Goal: Information Seeking & Learning: Check status

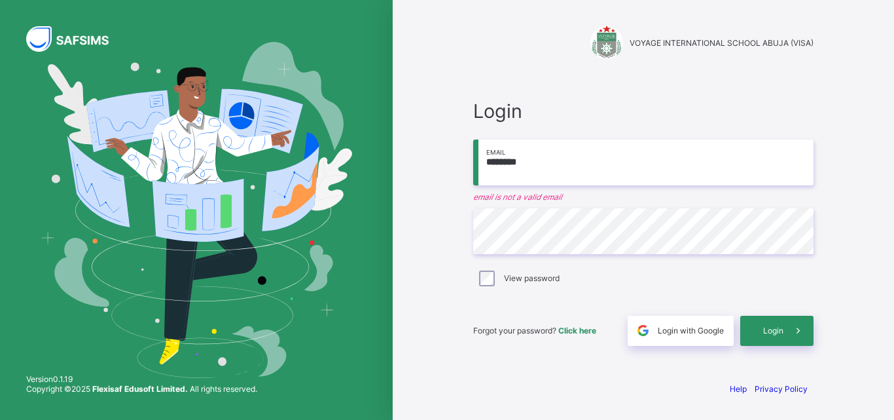
click at [593, 158] on input "********" at bounding box center [643, 162] width 340 height 46
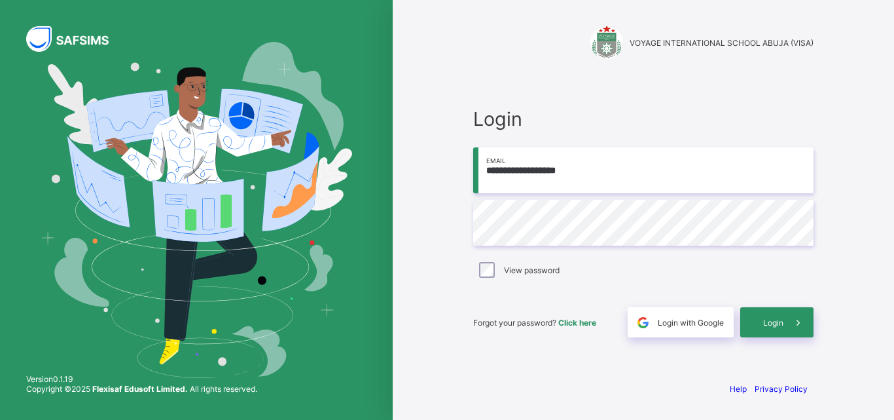
type input "**********"
click at [783, 323] on span "Login" at bounding box center [773, 322] width 20 height 10
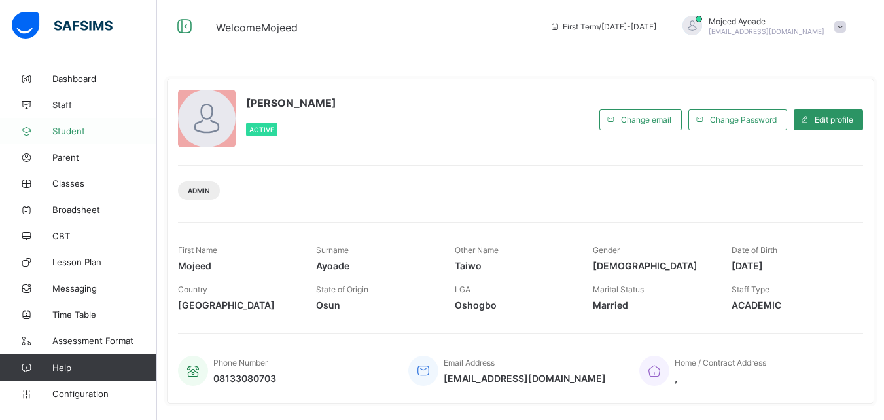
click at [73, 128] on span "Student" at bounding box center [104, 131] width 105 height 10
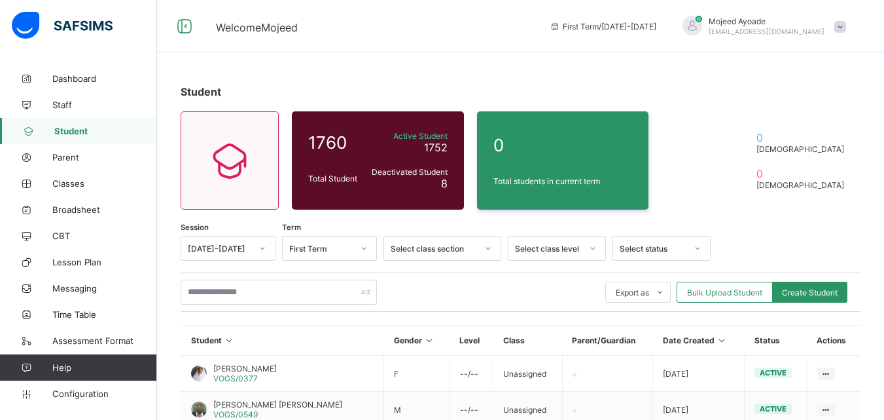
click at [234, 250] on div "[DATE]-[DATE]" at bounding box center [228, 248] width 95 height 25
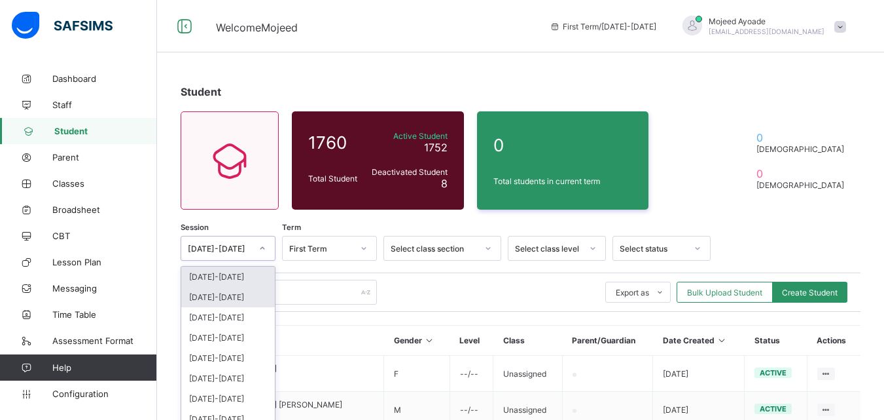
click at [256, 287] on div "[DATE]-[DATE]" at bounding box center [228, 297] width 94 height 20
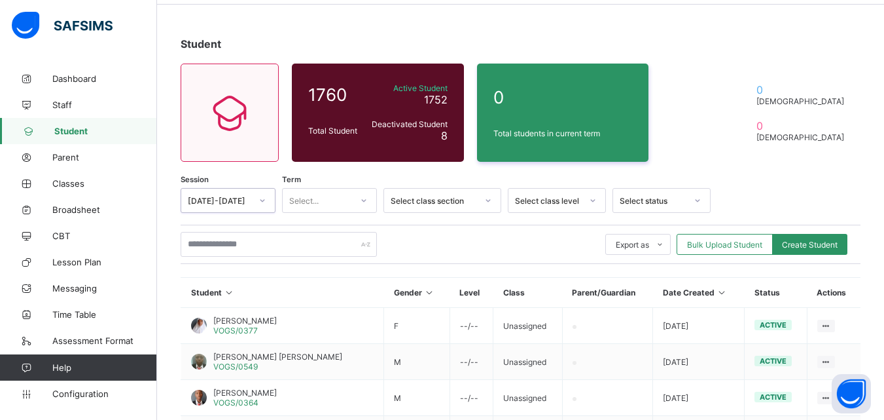
scroll to position [49, 0]
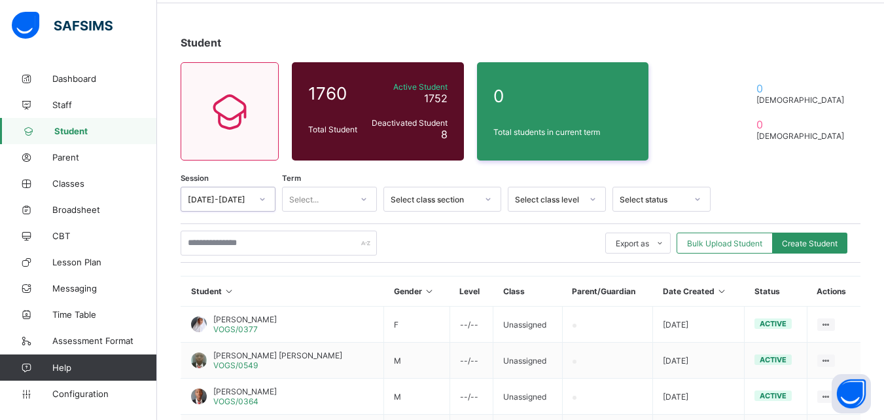
click at [367, 198] on icon at bounding box center [364, 198] width 8 height 13
click at [316, 267] on div "Third Term" at bounding box center [330, 268] width 94 height 20
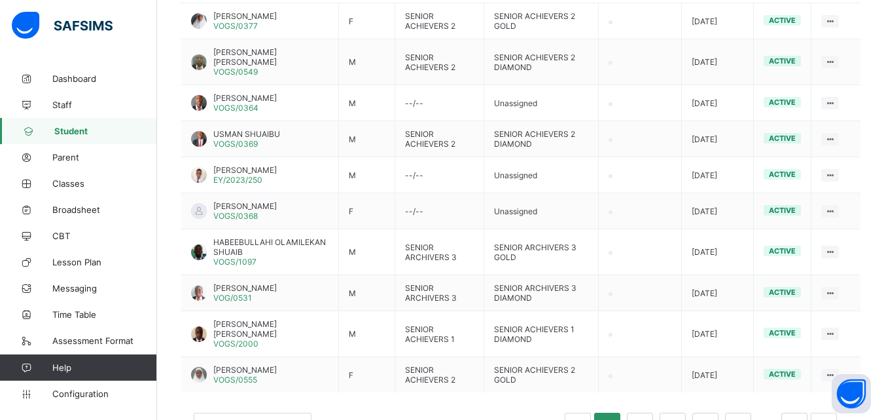
scroll to position [404, 0]
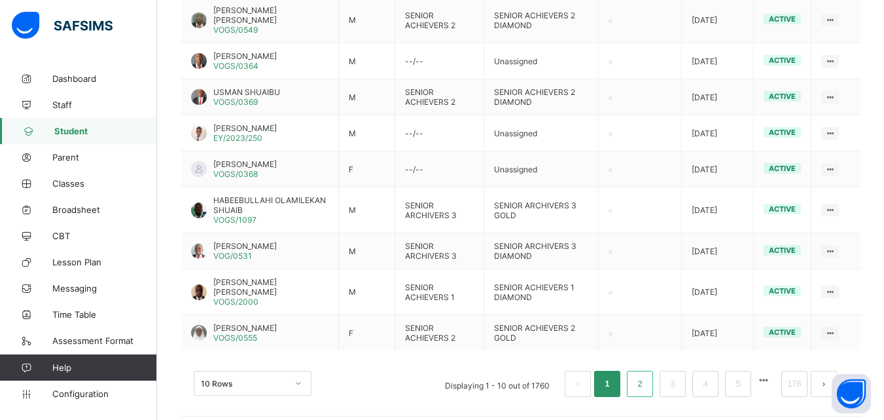
click at [646, 375] on link "2" at bounding box center [640, 383] width 12 height 17
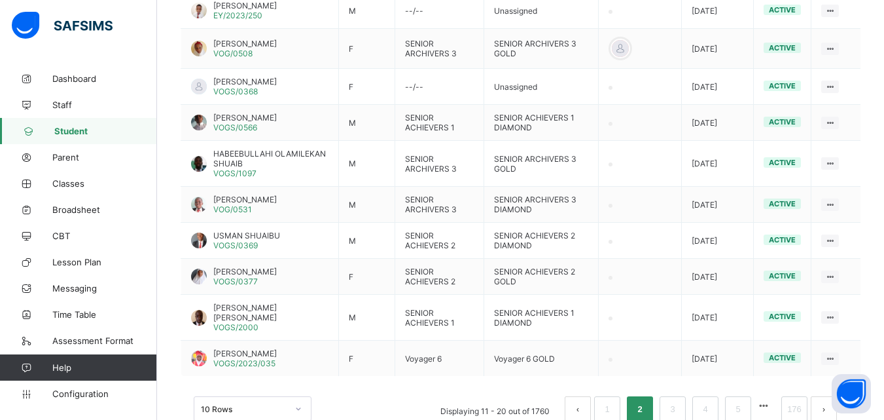
scroll to position [408, 0]
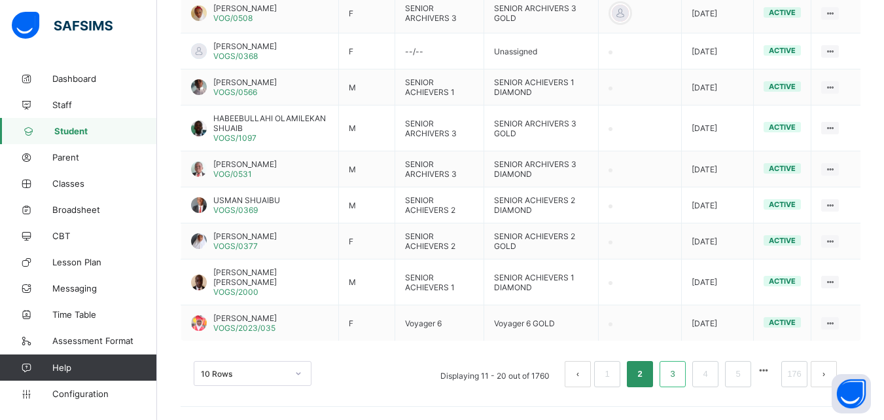
click at [679, 366] on link "3" at bounding box center [672, 373] width 12 height 17
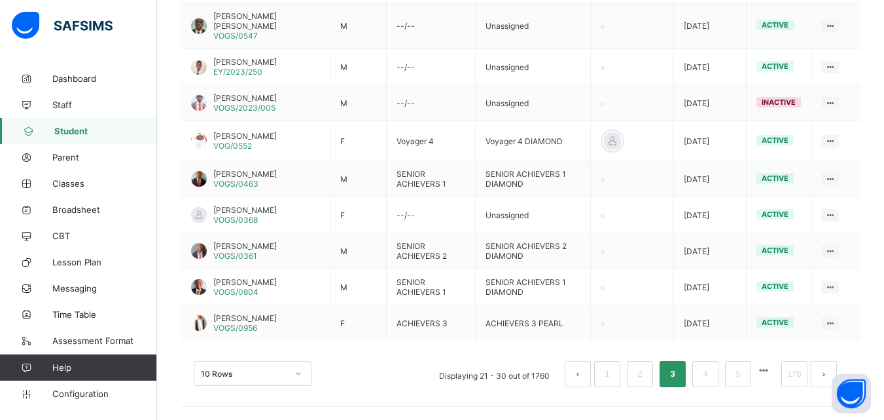
scroll to position [41, 0]
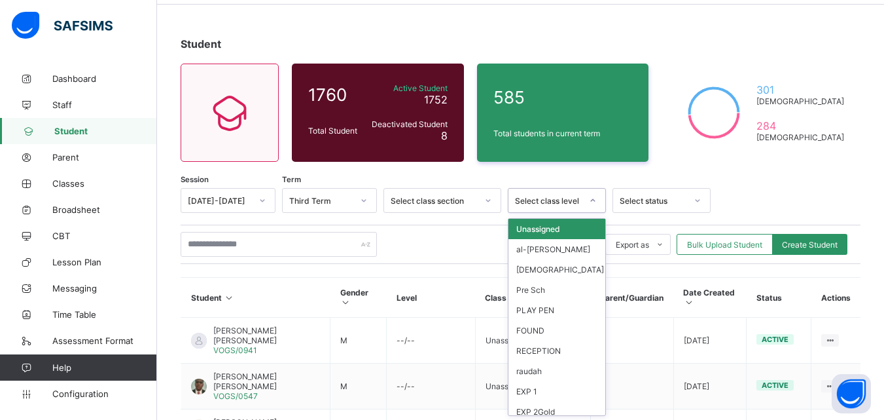
click at [586, 208] on div at bounding box center [593, 200] width 22 height 21
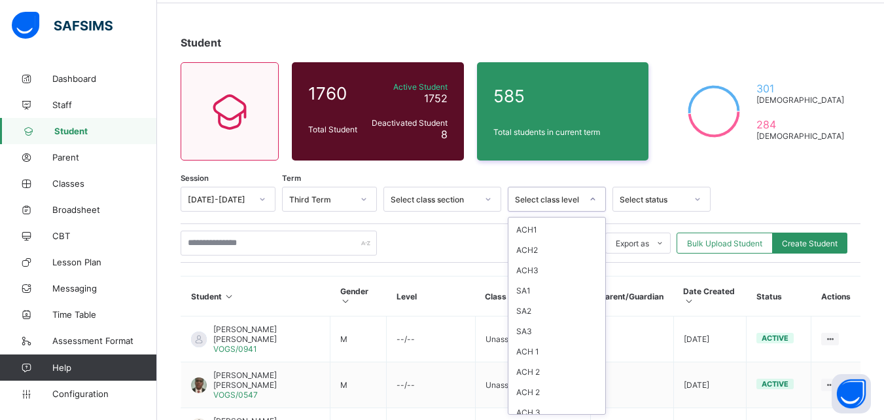
scroll to position [412, 0]
click at [531, 257] on div "SA3" at bounding box center [557, 261] width 97 height 20
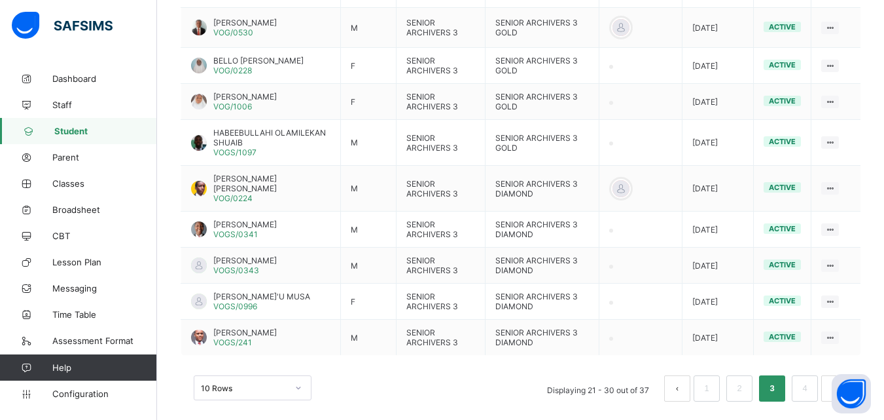
scroll to position [448, 0]
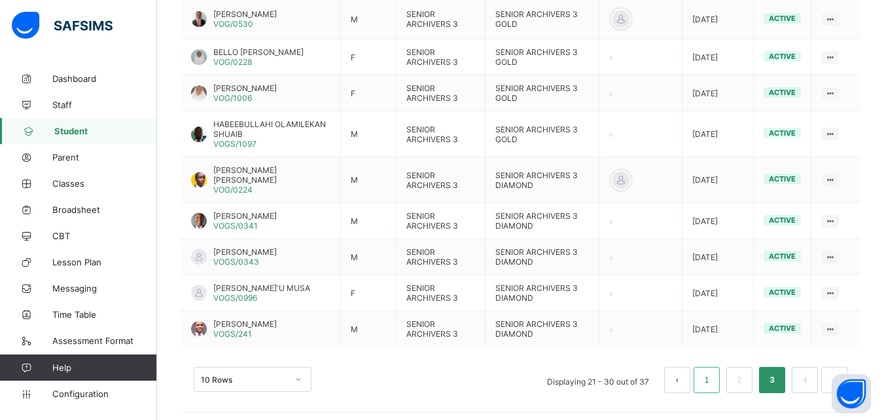
click at [713, 371] on link "1" at bounding box center [706, 379] width 12 height 17
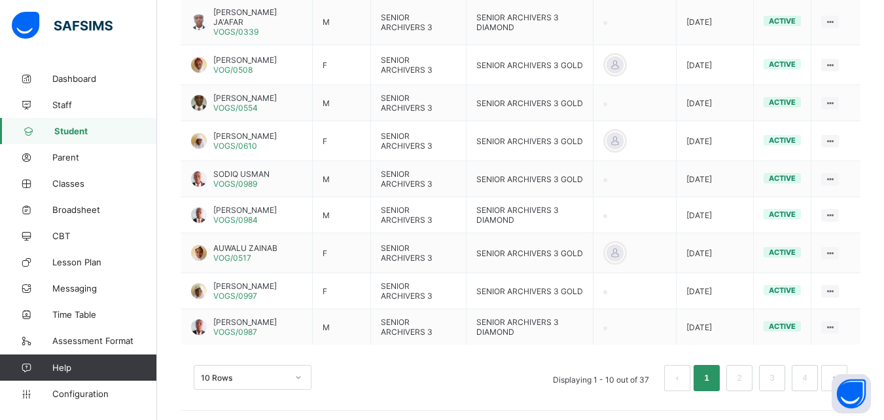
scroll to position [452, 0]
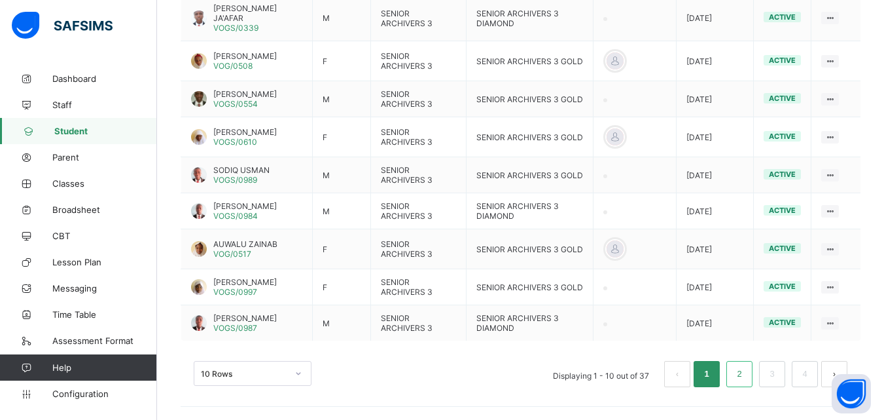
click at [746, 370] on link "2" at bounding box center [739, 373] width 12 height 17
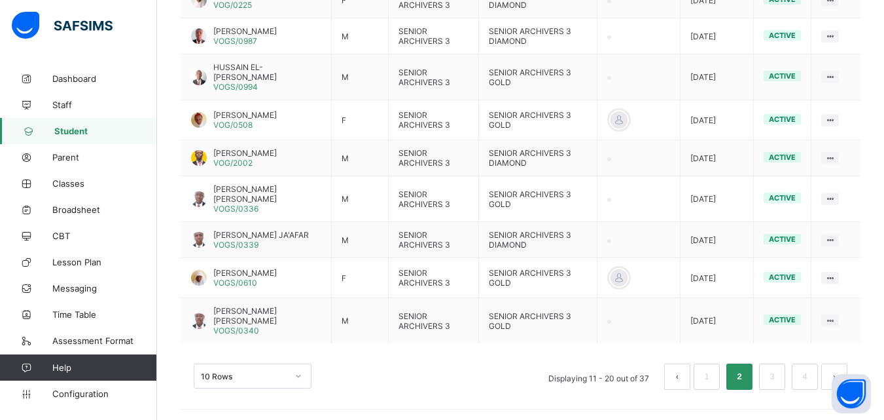
scroll to position [477, 0]
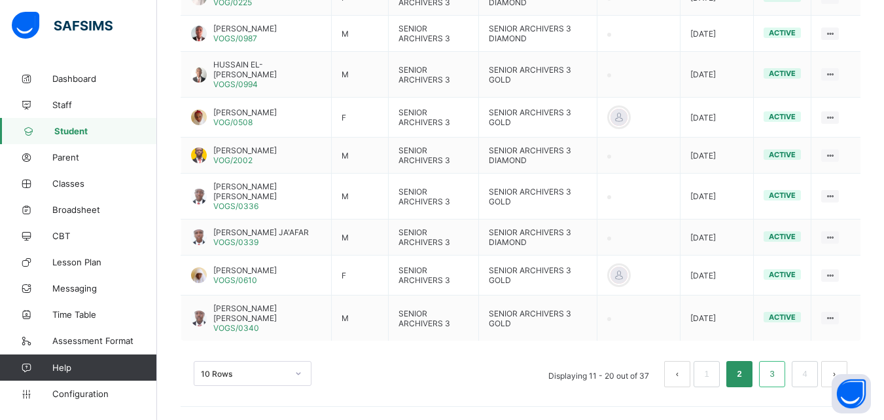
click at [778, 374] on link "3" at bounding box center [772, 373] width 12 height 17
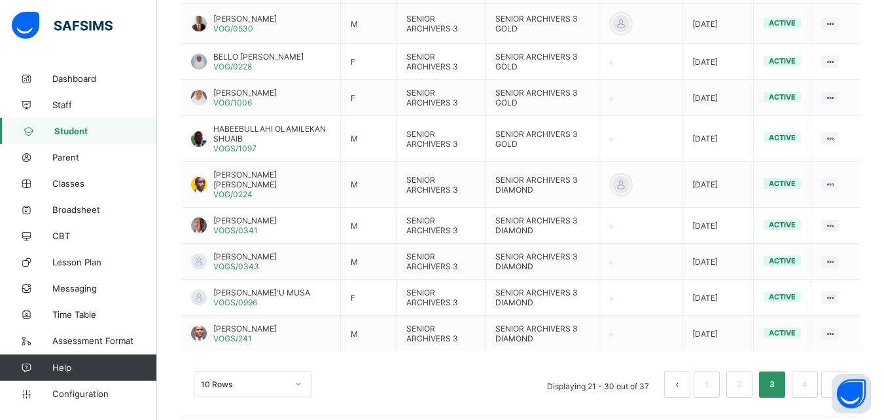
scroll to position [448, 0]
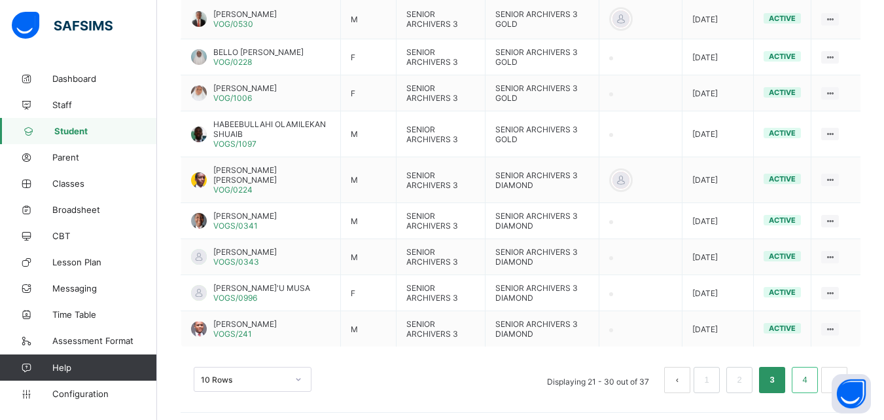
click at [811, 380] on link "4" at bounding box center [805, 379] width 12 height 17
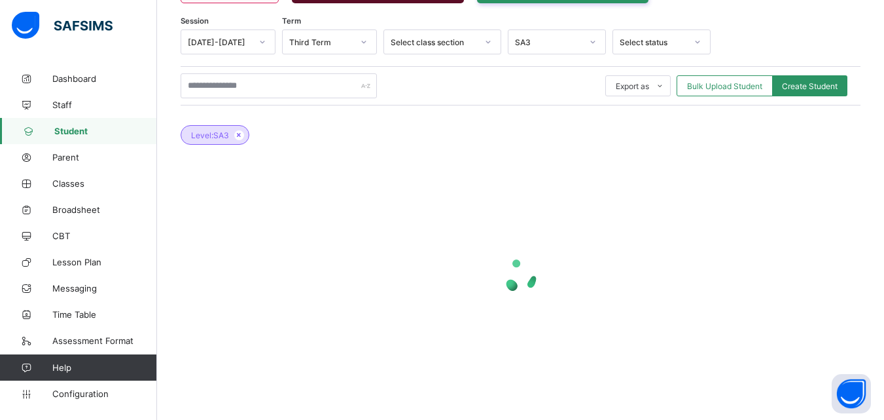
scroll to position [340, 0]
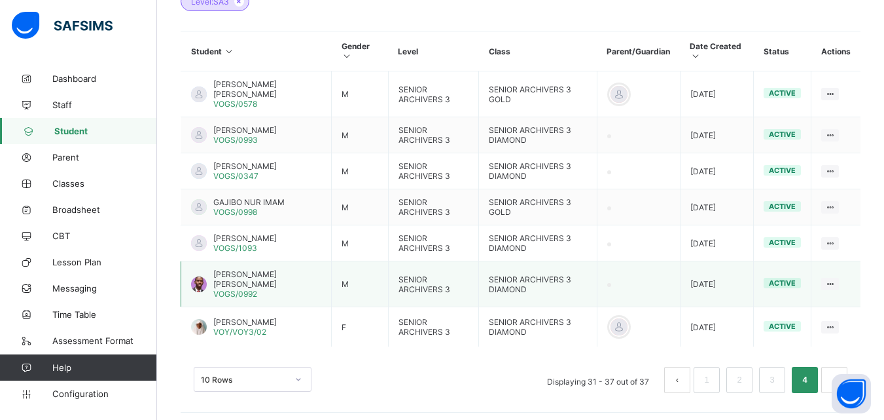
click at [232, 269] on span "[PERSON_NAME] [PERSON_NAME]" at bounding box center [267, 279] width 108 height 20
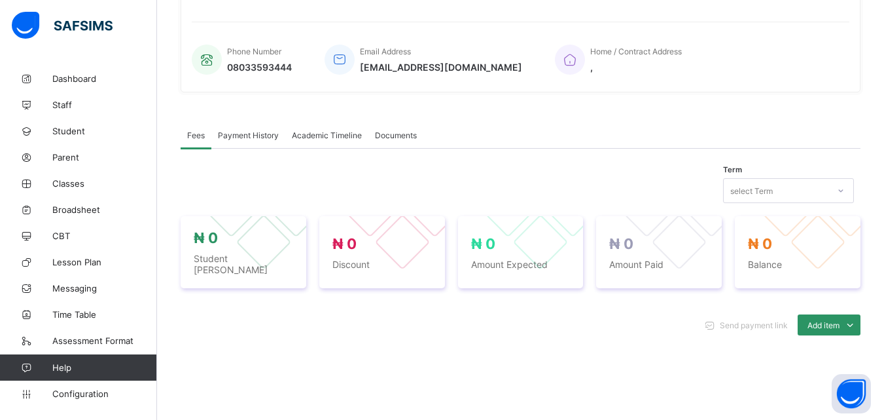
scroll to position [340, 0]
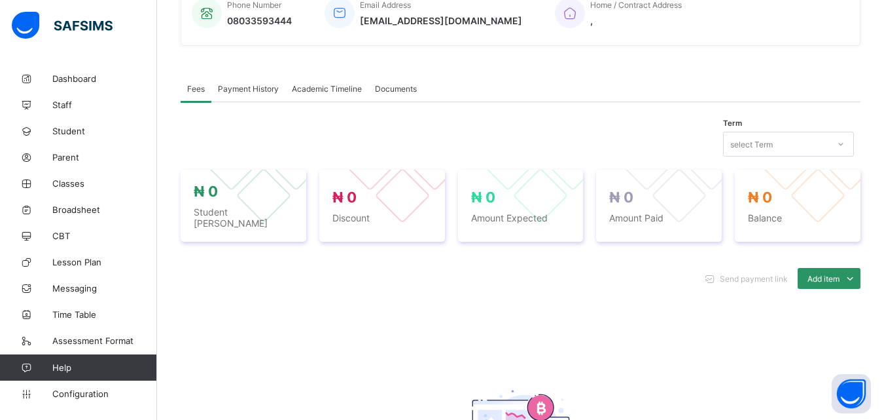
click at [310, 81] on div "Academic Timeline" at bounding box center [326, 88] width 83 height 26
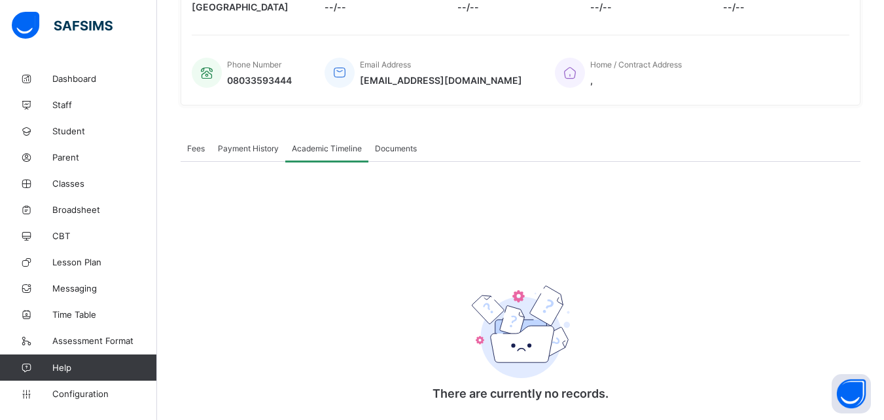
scroll to position [321, 0]
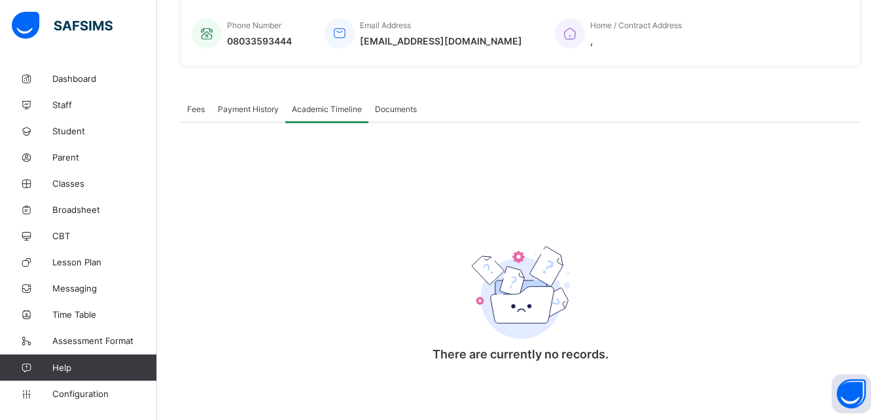
click at [196, 105] on span "Fees" at bounding box center [196, 109] width 18 height 10
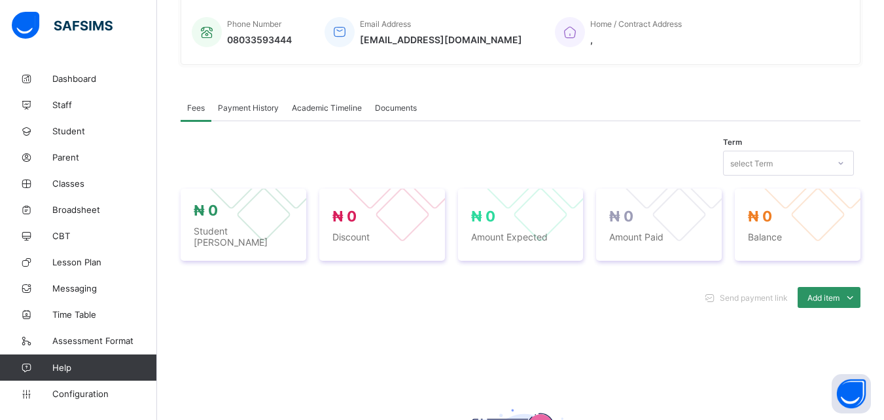
click at [845, 162] on icon at bounding box center [841, 162] width 8 height 13
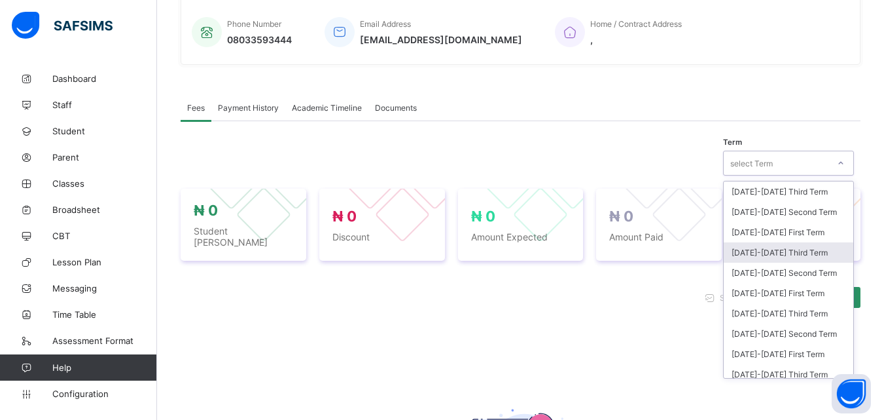
click at [774, 254] on div "2024-2025 Third Term" at bounding box center [789, 252] width 130 height 20
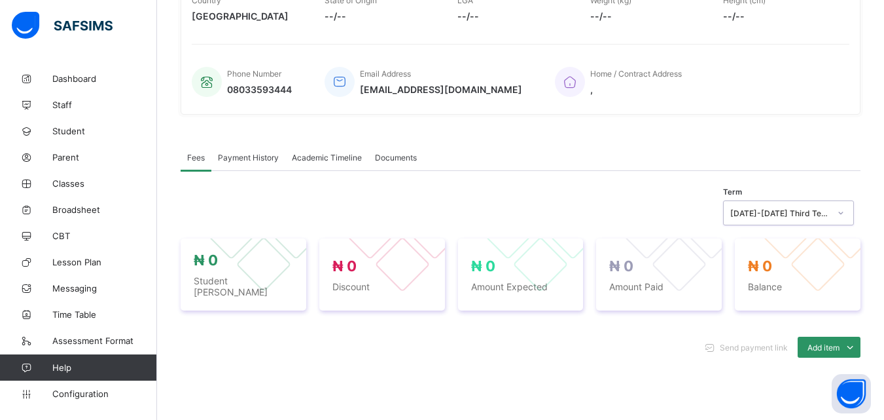
scroll to position [257, 0]
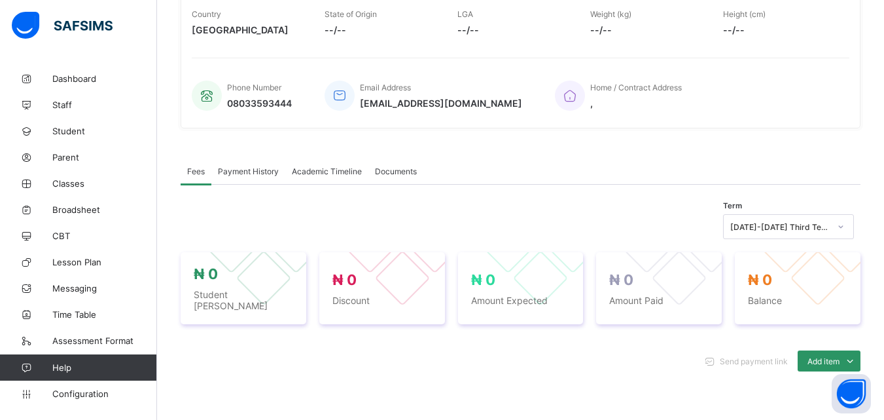
click at [319, 171] on span "Academic Timeline" at bounding box center [327, 171] width 70 height 10
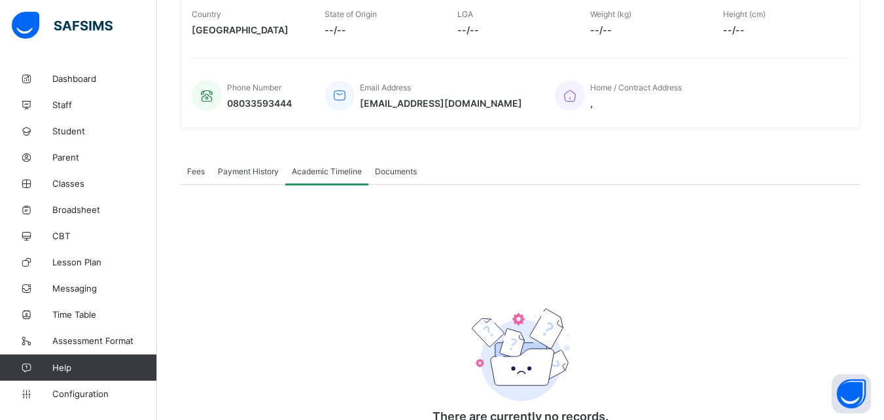
scroll to position [0, 0]
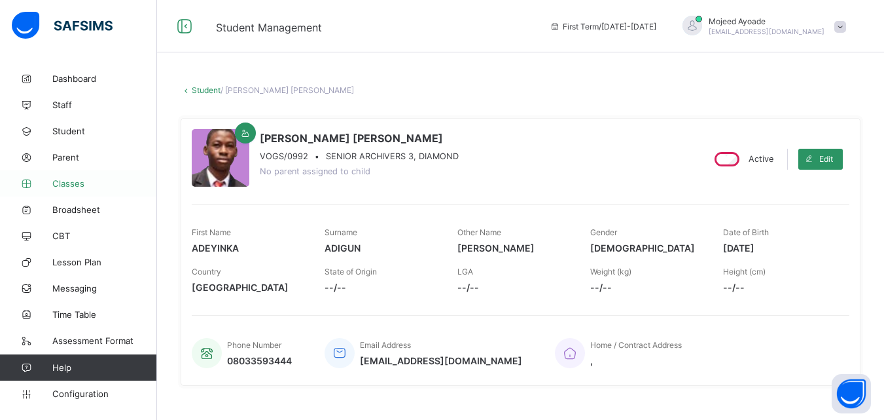
click at [72, 174] on link "Classes" at bounding box center [78, 183] width 157 height 26
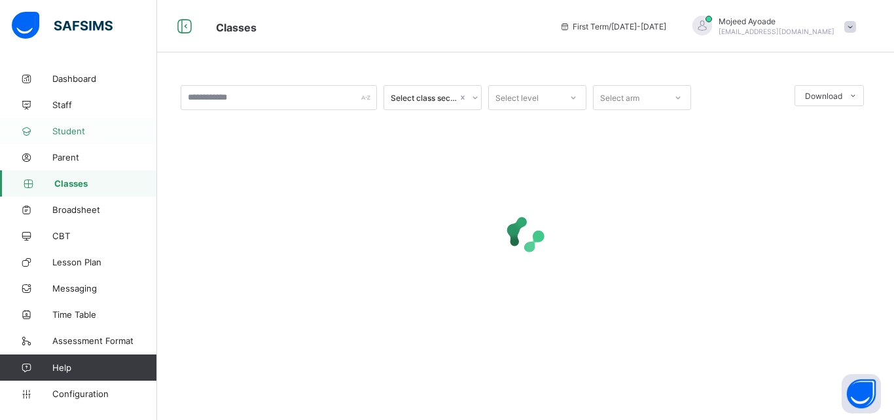
click at [65, 124] on link "Student" at bounding box center [78, 131] width 157 height 26
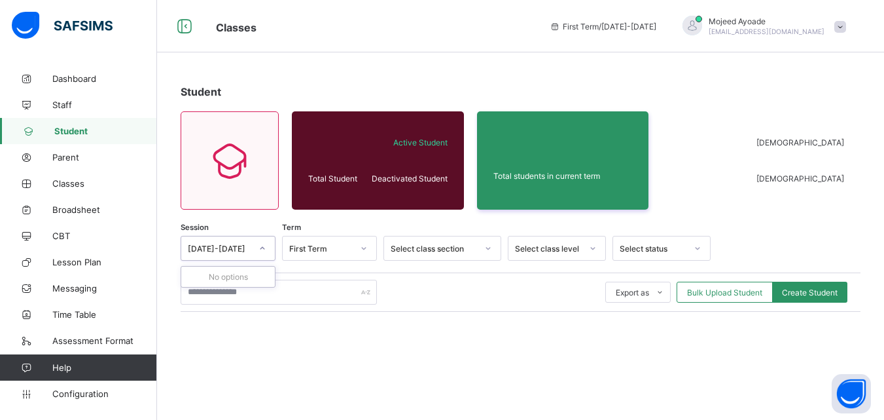
click at [261, 251] on icon at bounding box center [263, 248] width 8 height 13
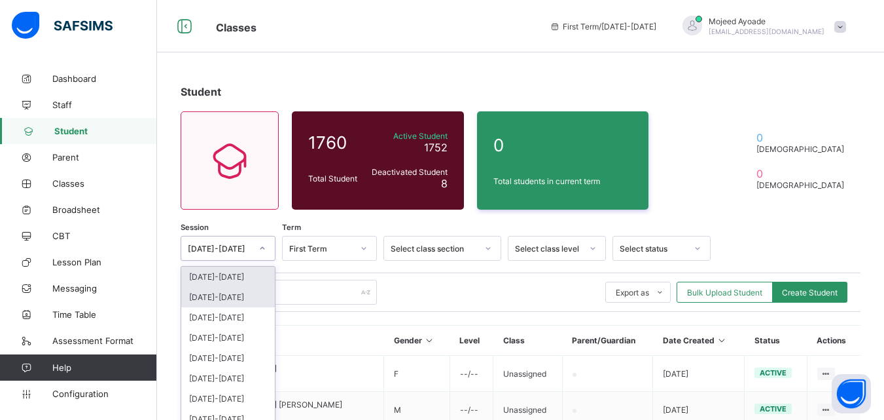
click at [236, 295] on div "[DATE]-[DATE]" at bounding box center [228, 297] width 94 height 20
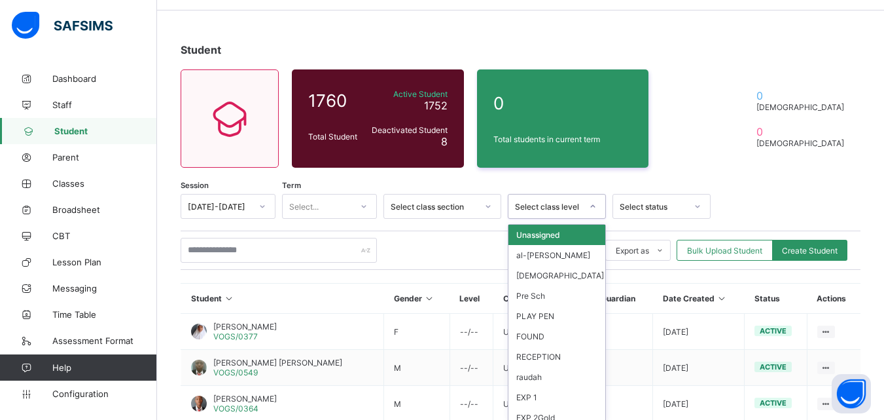
click at [581, 219] on div "option Unassigned focused, 1 of 30. 30 results available. Use Up and Down to ch…" at bounding box center [557, 206] width 98 height 25
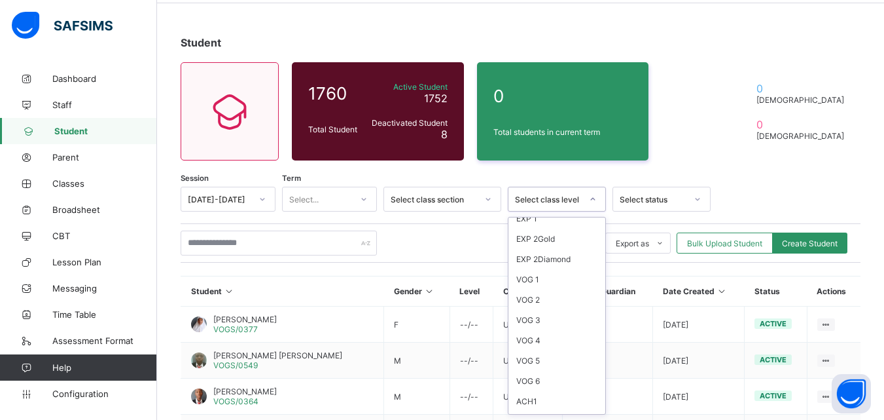
scroll to position [343, 0]
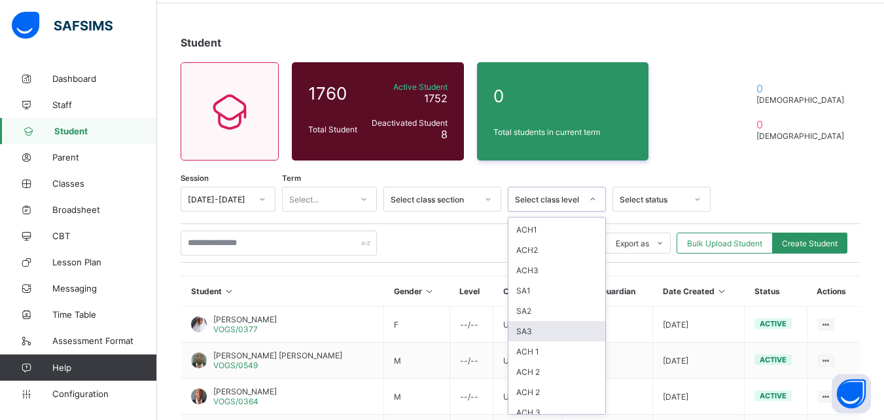
click at [519, 331] on div "SA3" at bounding box center [557, 331] width 97 height 20
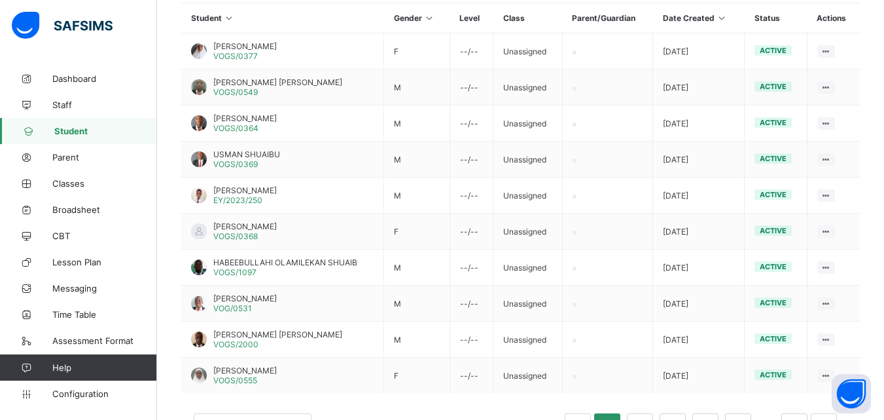
scroll to position [420, 0]
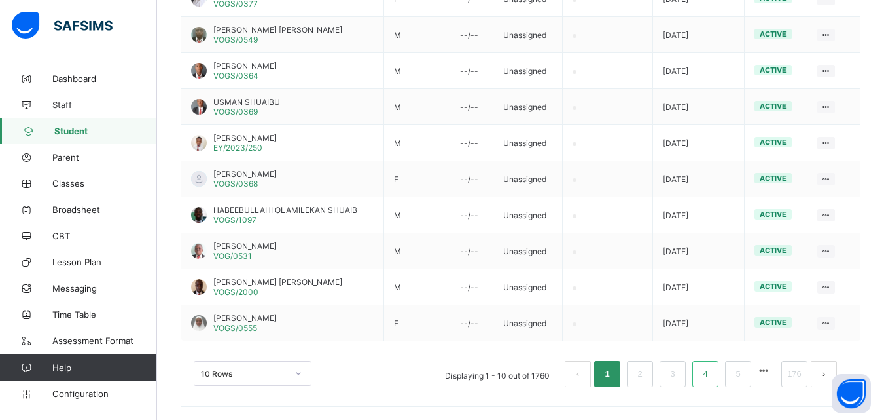
click at [712, 376] on link "4" at bounding box center [705, 373] width 12 height 17
click at [646, 374] on link "2" at bounding box center [640, 373] width 12 height 17
click at [712, 378] on link "4" at bounding box center [705, 373] width 12 height 17
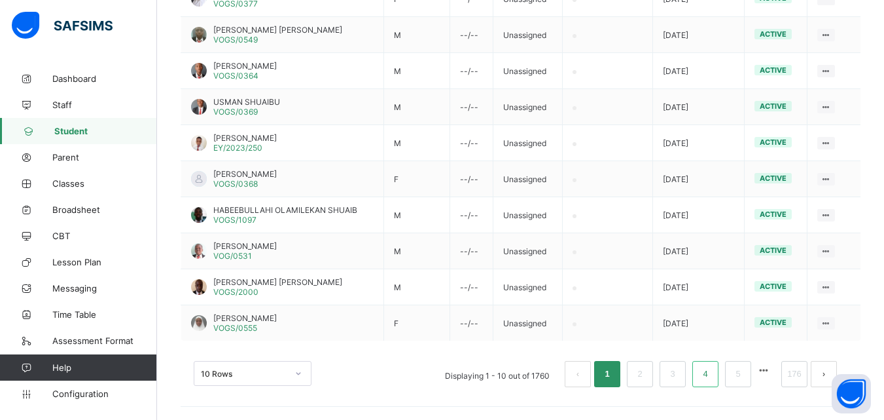
click at [712, 378] on link "4" at bounding box center [705, 373] width 12 height 17
click at [712, 376] on link "4" at bounding box center [705, 373] width 12 height 17
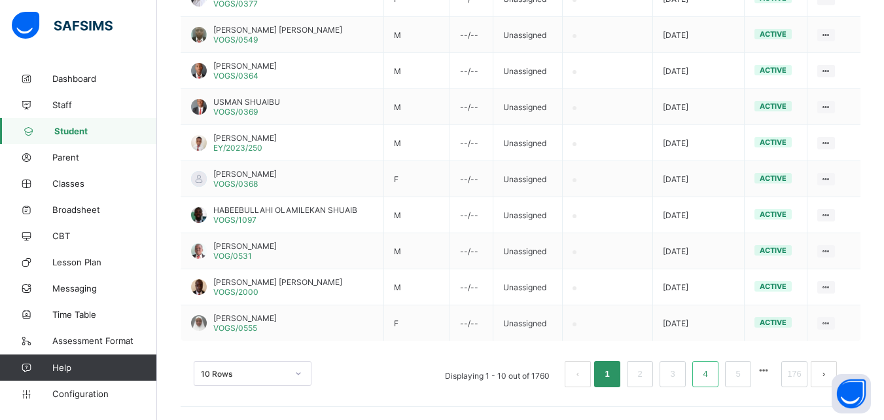
click at [712, 376] on link "4" at bounding box center [705, 373] width 12 height 17
click at [744, 375] on link "5" at bounding box center [738, 373] width 12 height 17
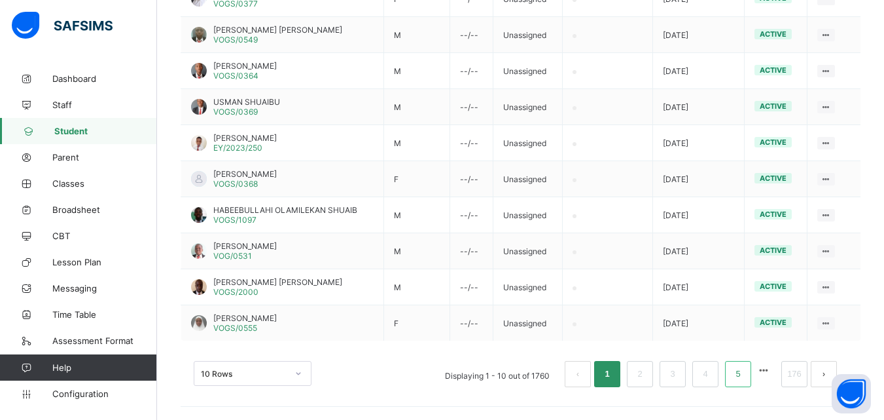
click at [744, 375] on link "5" at bounding box center [738, 373] width 12 height 17
click at [744, 374] on link "5" at bounding box center [738, 373] width 12 height 17
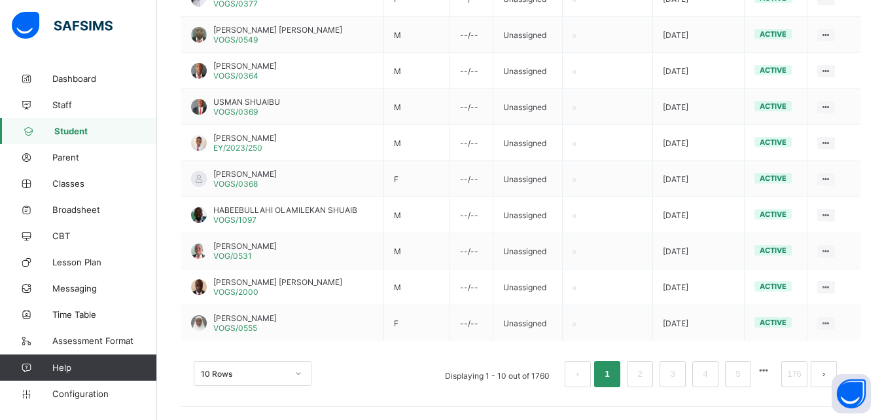
scroll to position [54, 0]
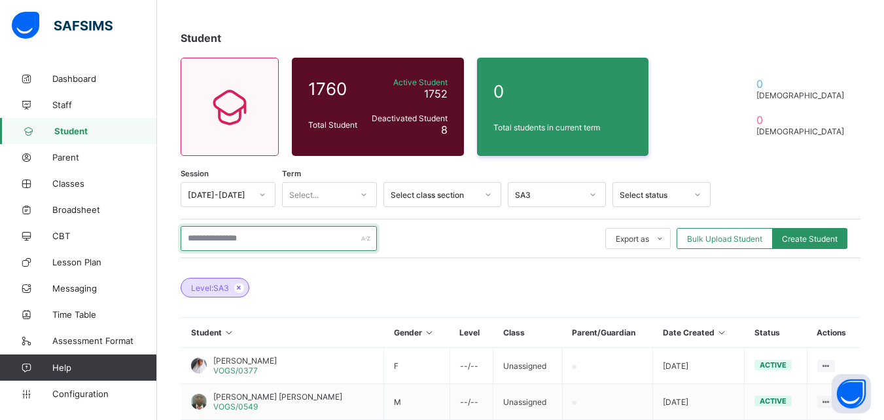
click at [225, 238] on input "text" at bounding box center [279, 238] width 196 height 25
click at [208, 240] on input "text" at bounding box center [279, 238] width 196 height 25
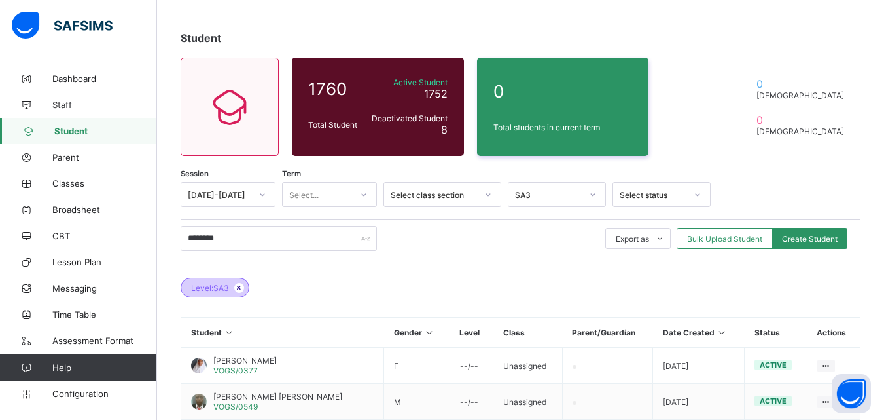
click at [240, 288] on icon at bounding box center [239, 287] width 11 height 8
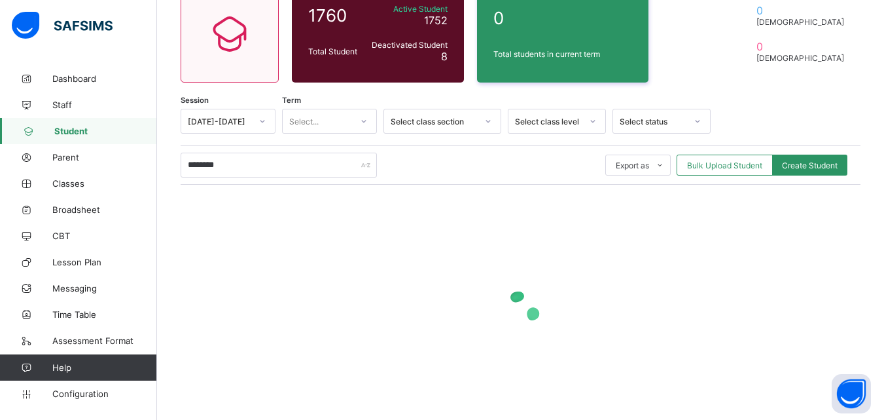
scroll to position [160, 0]
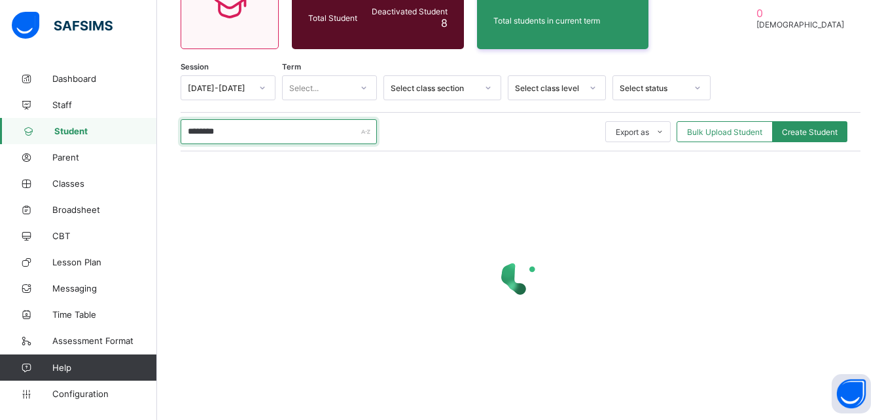
click at [238, 134] on input "********" at bounding box center [279, 131] width 196 height 25
type input "*"
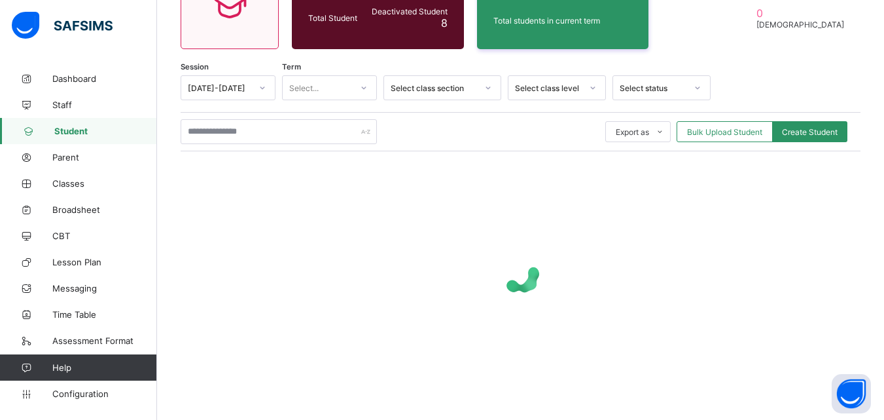
click at [460, 130] on div "Export as Pdf Report Excel Report Excel Report (LMS) Bulk Upload Student Create…" at bounding box center [521, 131] width 680 height 25
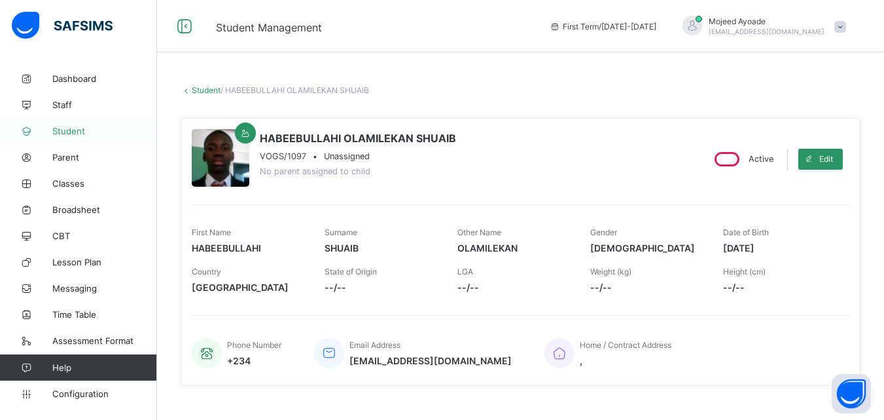
click at [75, 135] on span "Student" at bounding box center [104, 131] width 105 height 10
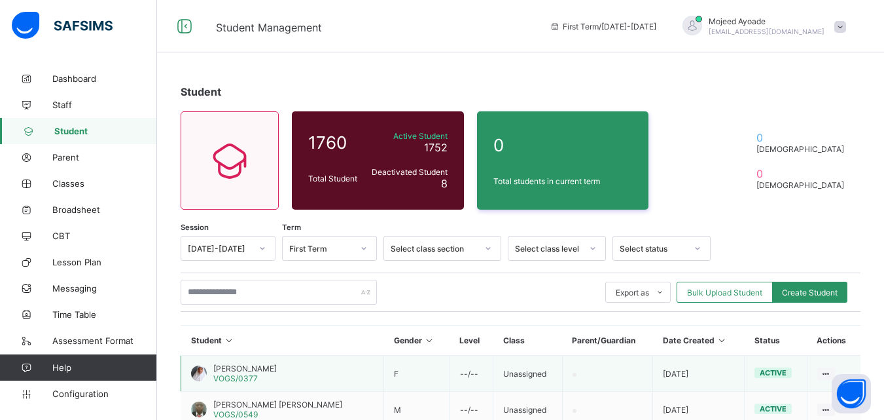
click at [279, 361] on td "HAUWA ABDULKARIM VOGS/0377" at bounding box center [282, 373] width 203 height 36
click at [250, 367] on span "[PERSON_NAME]" at bounding box center [244, 368] width 63 height 10
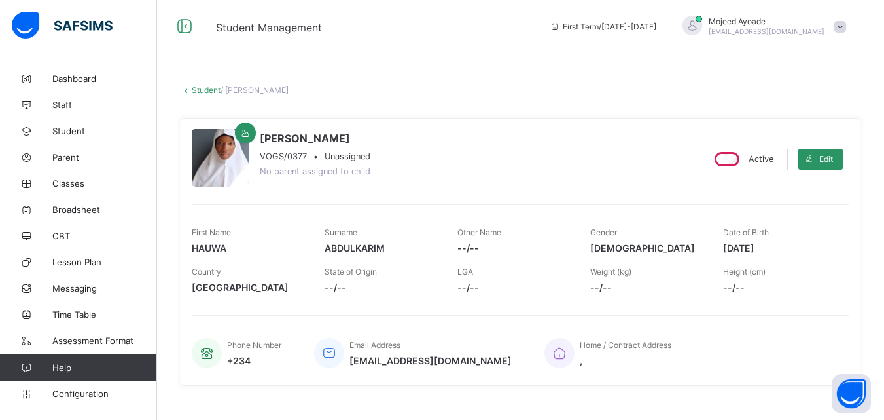
scroll to position [367, 0]
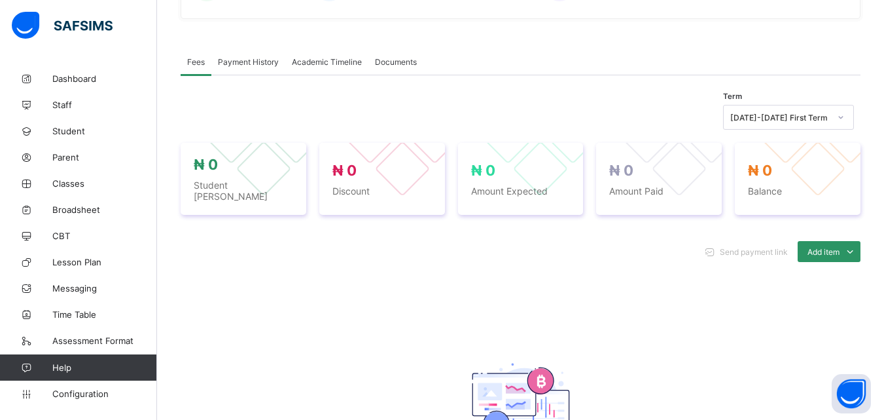
click at [310, 55] on div "Academic Timeline" at bounding box center [326, 61] width 83 height 26
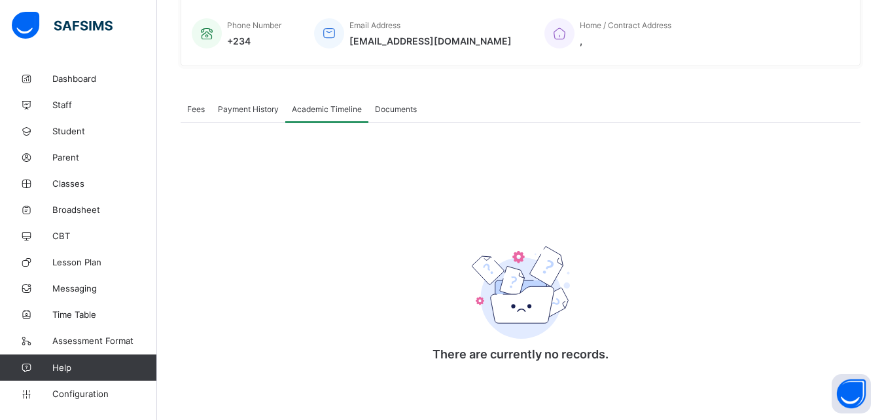
scroll to position [0, 0]
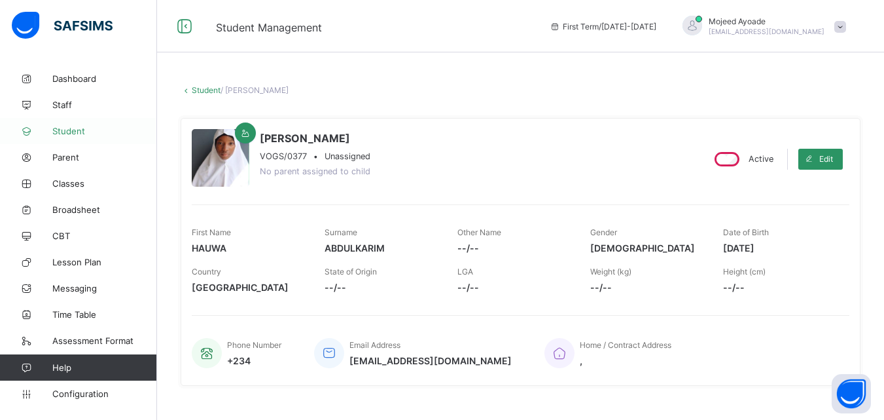
click at [56, 124] on link "Student" at bounding box center [78, 131] width 157 height 26
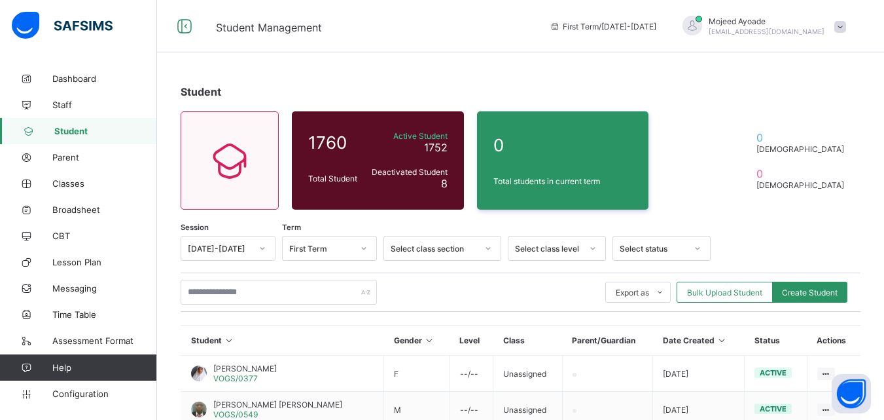
click at [56, 122] on link "Student" at bounding box center [78, 131] width 157 height 26
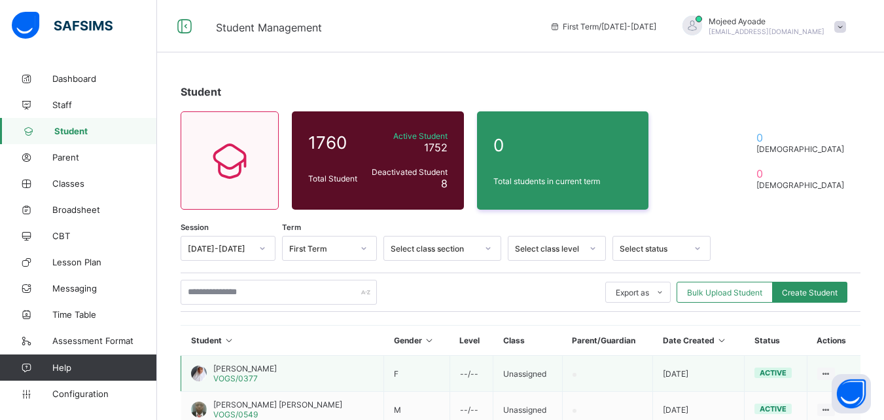
click at [228, 370] on span "[PERSON_NAME]" at bounding box center [244, 368] width 63 height 10
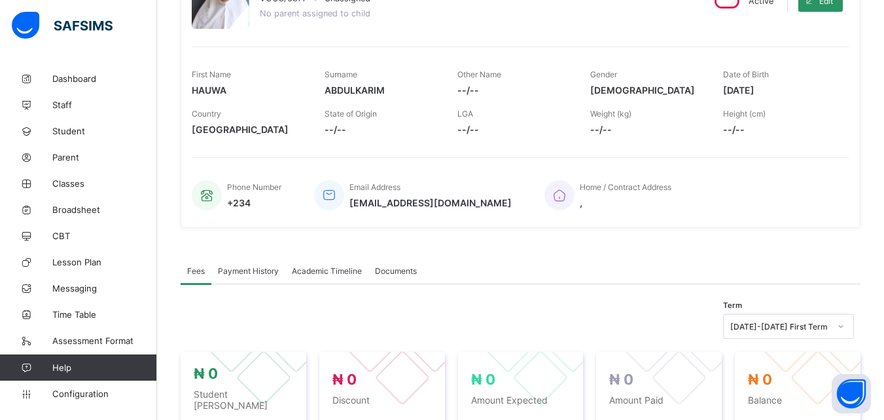
scroll to position [170, 0]
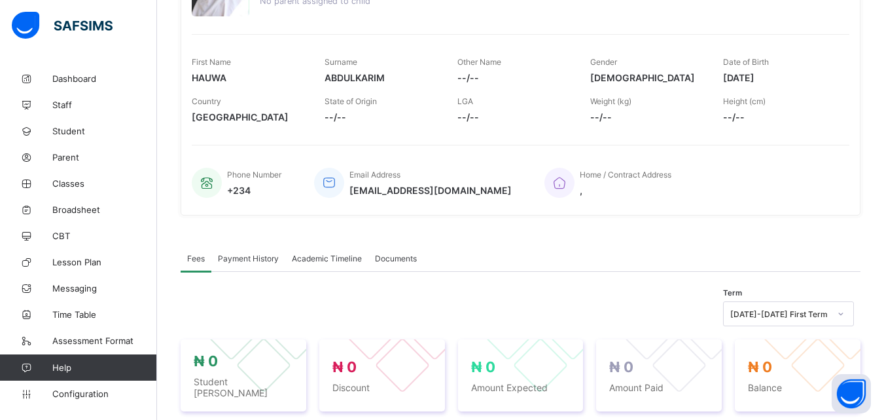
click at [304, 259] on span "Academic Timeline" at bounding box center [327, 258] width 70 height 10
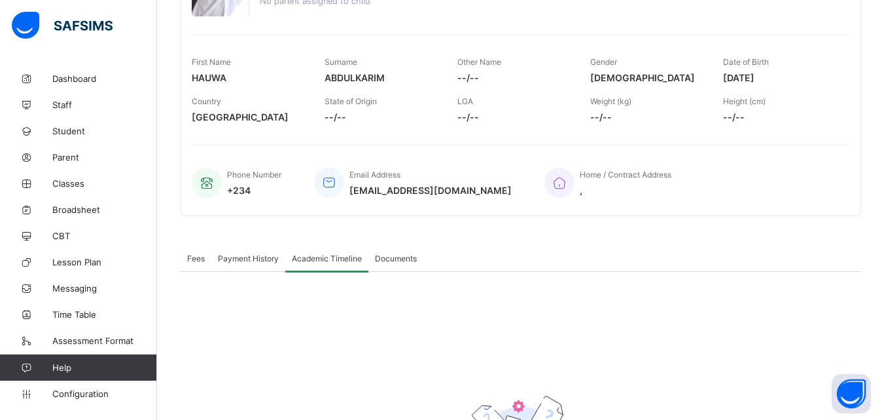
click at [304, 258] on span "Academic Timeline" at bounding box center [327, 258] width 70 height 10
click at [237, 254] on span "Payment History" at bounding box center [248, 258] width 61 height 10
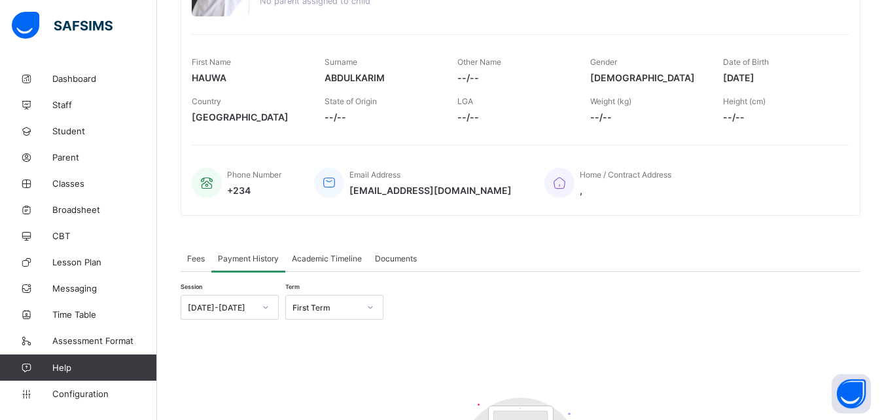
click at [326, 252] on div "Academic Timeline" at bounding box center [326, 258] width 83 height 26
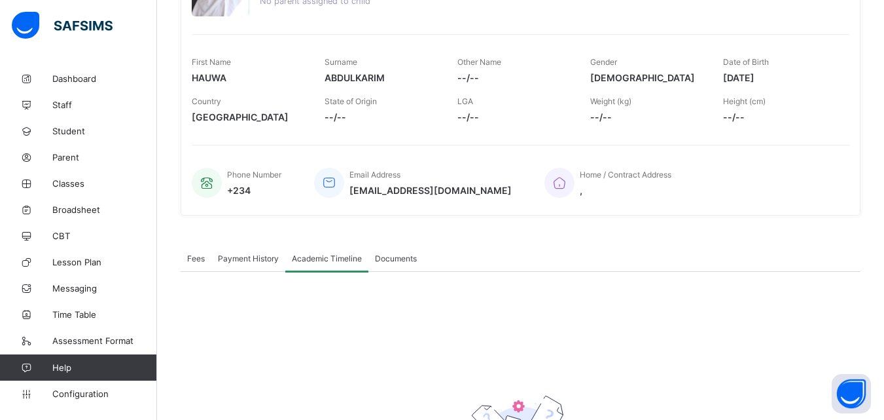
click at [326, 252] on div "Academic Timeline" at bounding box center [326, 258] width 83 height 26
click at [326, 251] on div "Academic Timeline" at bounding box center [326, 258] width 83 height 26
click at [236, 262] on span "Payment History" at bounding box center [248, 258] width 61 height 10
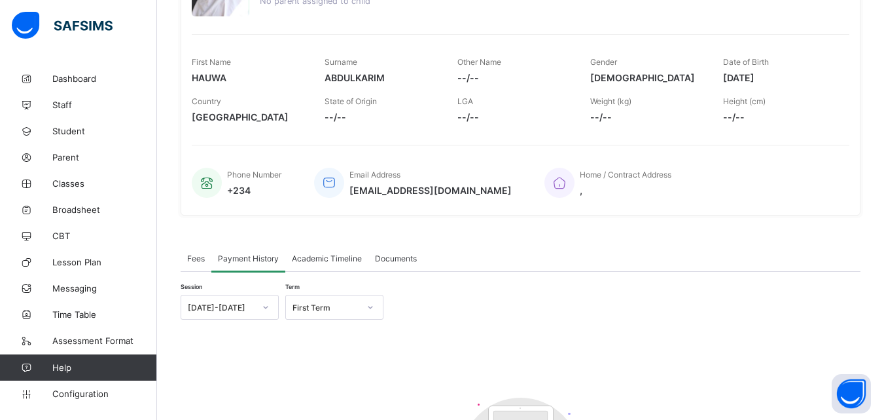
click at [189, 264] on div "Fees" at bounding box center [196, 258] width 31 height 26
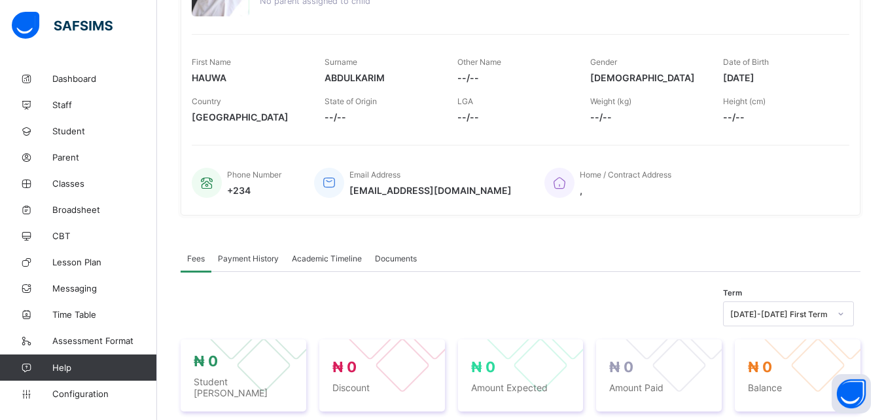
click at [265, 257] on span "Payment History" at bounding box center [248, 258] width 61 height 10
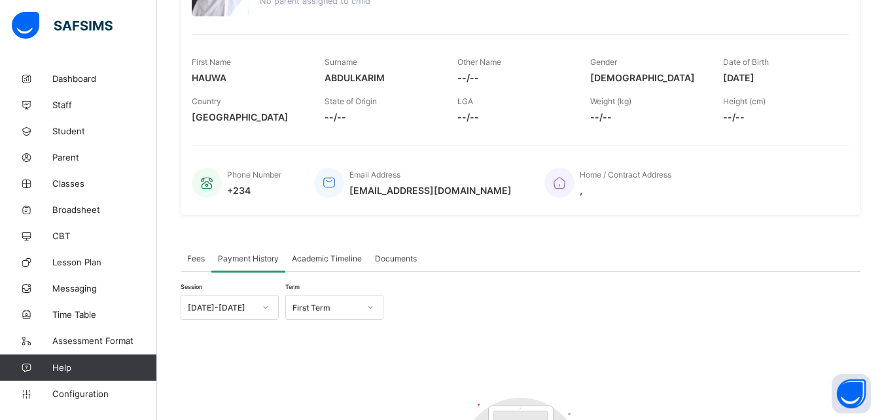
click at [376, 309] on div at bounding box center [370, 307] width 22 height 21
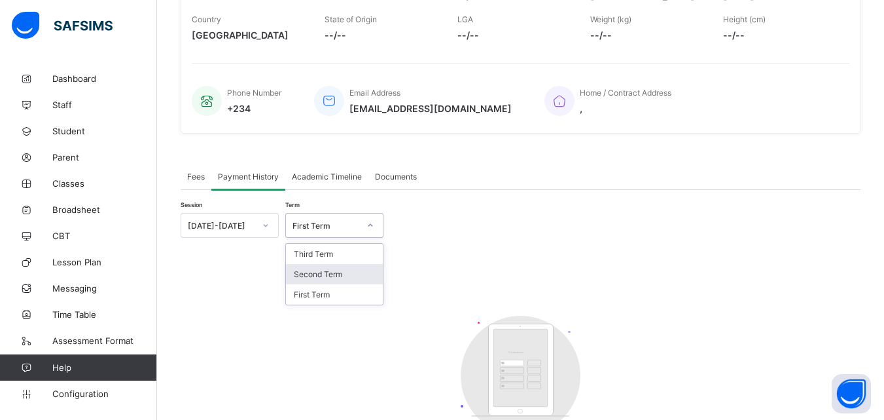
click at [249, 238] on div "[DATE]-[DATE]" at bounding box center [230, 225] width 98 height 25
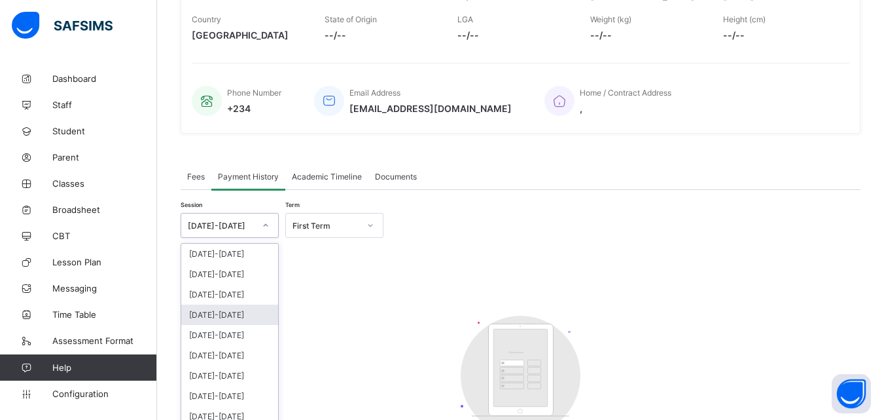
scroll to position [278, 0]
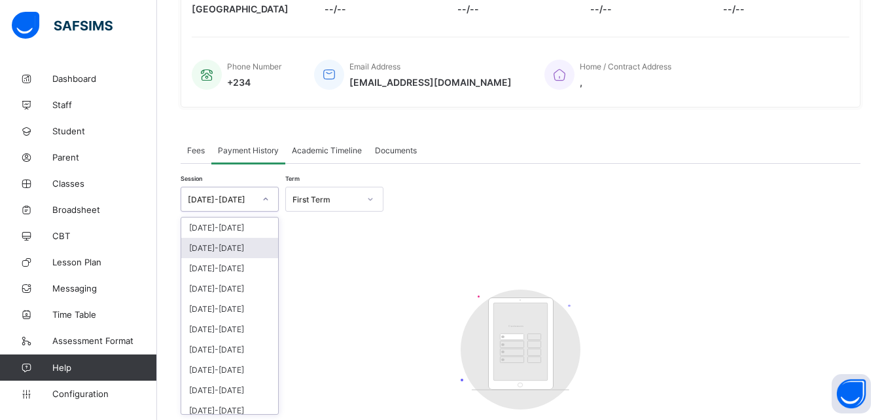
click at [219, 253] on div "[DATE]-[DATE]" at bounding box center [229, 248] width 97 height 20
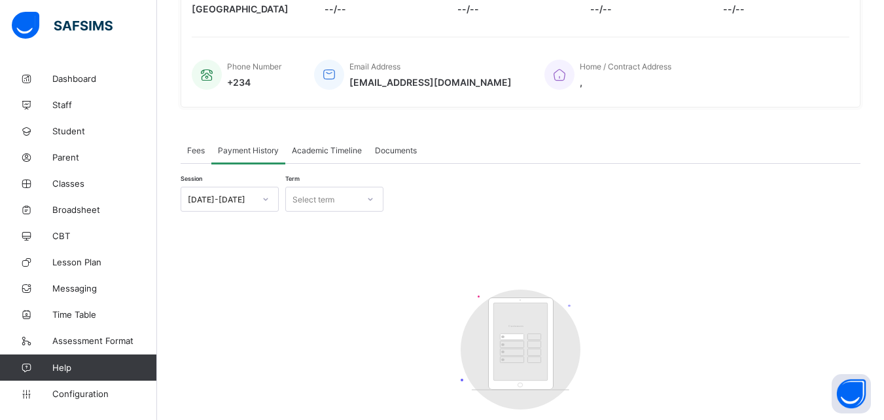
click at [311, 158] on div "Academic Timeline" at bounding box center [326, 150] width 83 height 26
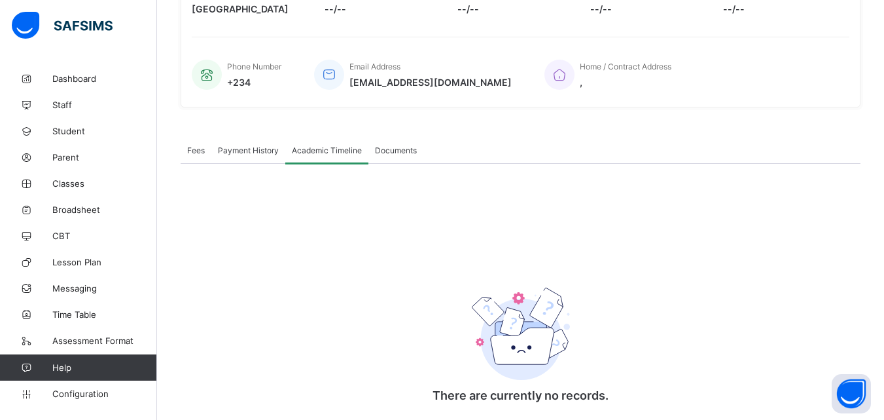
click at [204, 153] on span "Fees" at bounding box center [196, 150] width 18 height 10
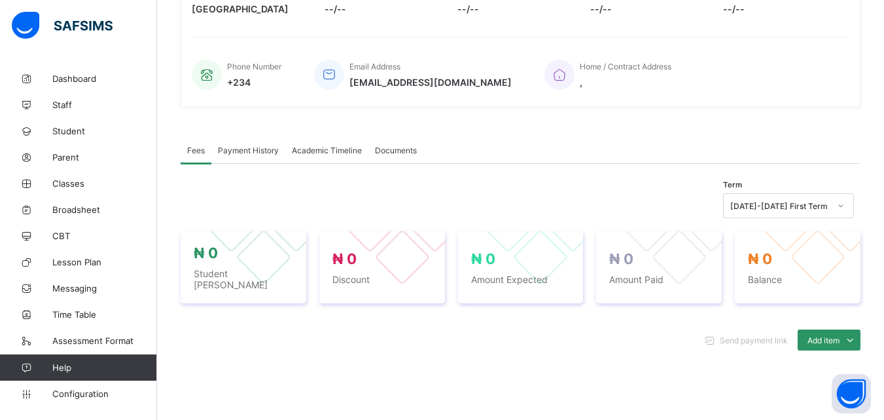
click at [243, 153] on span "Payment History" at bounding box center [248, 150] width 61 height 10
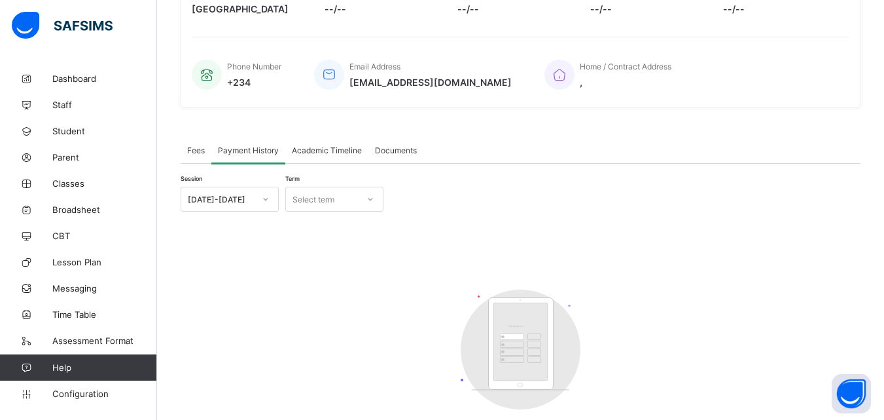
click at [337, 195] on div "Select term" at bounding box center [322, 199] width 72 height 18
click at [323, 230] on div "First Term" at bounding box center [334, 227] width 97 height 20
click at [438, 197] on div "Session 2024-2025 Term option First Term, selected. 0 results available. Select…" at bounding box center [521, 199] width 680 height 25
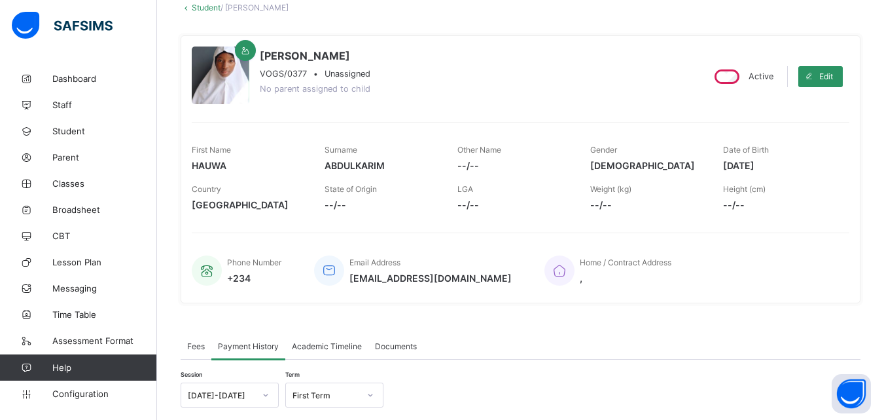
scroll to position [0, 0]
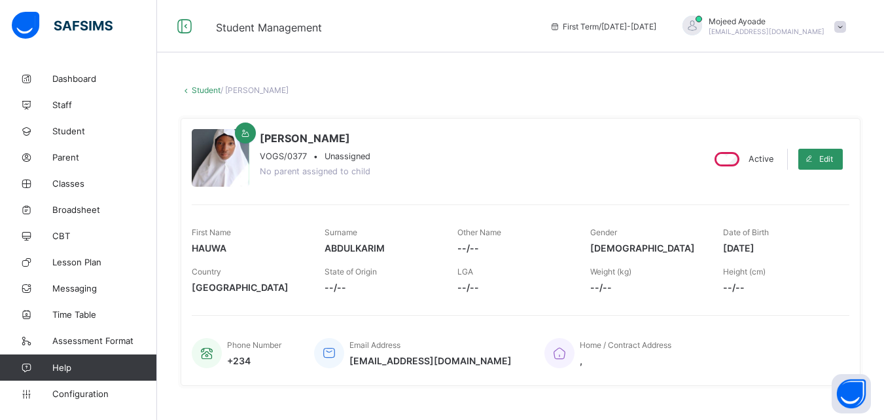
click at [560, 81] on div "× Delete Document This action would delete the document with name: from the sys…" at bounding box center [520, 424] width 727 height 718
click at [71, 135] on span "Student" at bounding box center [104, 131] width 105 height 10
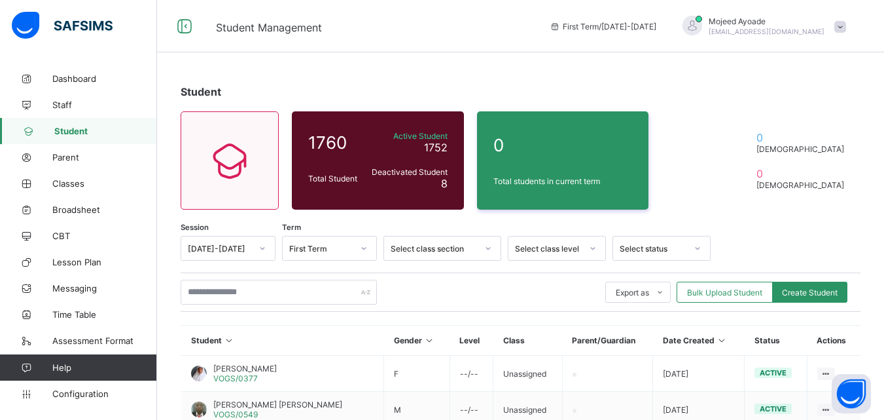
click at [71, 135] on span "Student" at bounding box center [105, 131] width 103 height 10
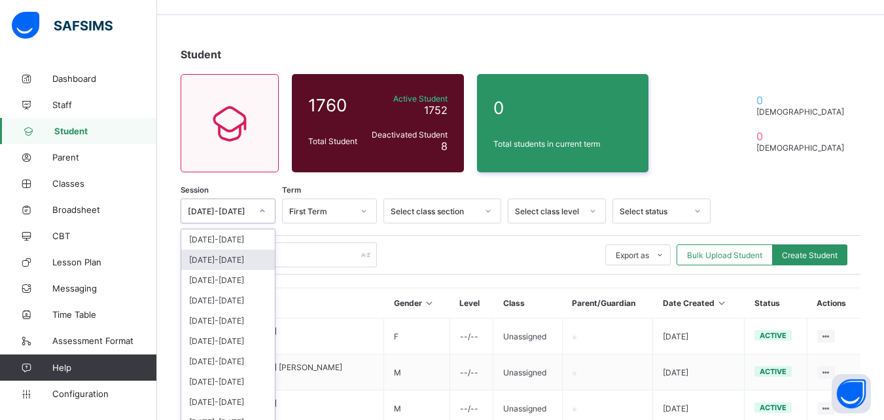
click at [261, 223] on div "option 2024-2025 focused, 2 of 12. 12 results available. Use Up and Down to cho…" at bounding box center [228, 210] width 95 height 25
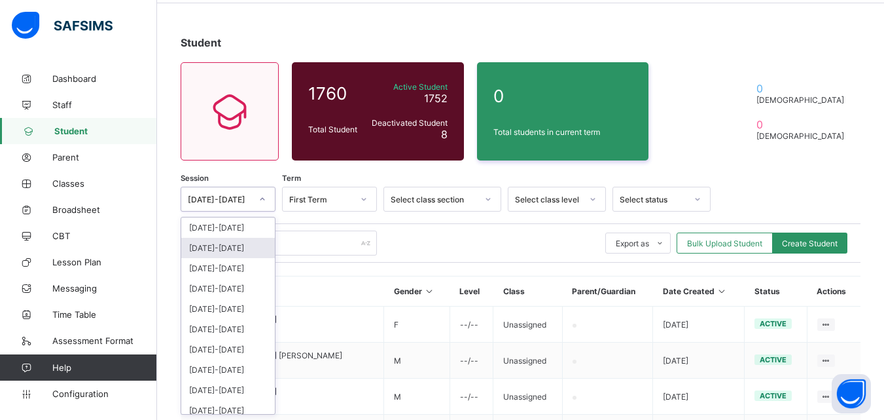
click at [231, 250] on div "[DATE]-[DATE]" at bounding box center [228, 248] width 94 height 20
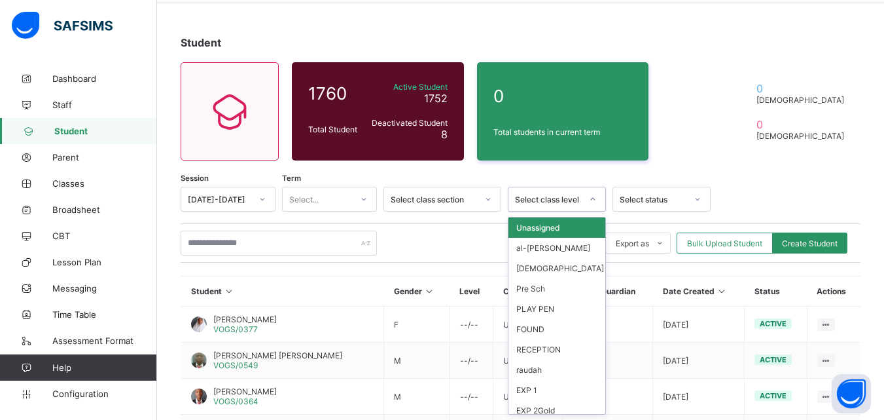
click at [590, 198] on icon at bounding box center [593, 198] width 8 height 13
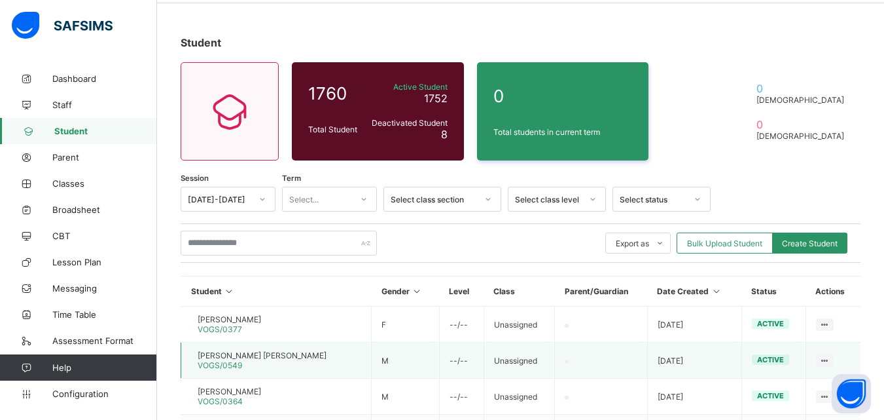
click at [844, 373] on td "View Profile Edit Student Assign Class Link Parent/Guardian Delete Student" at bounding box center [833, 360] width 55 height 36
click at [713, 65] on div "0 Male 0 Female" at bounding box center [761, 111] width 199 height 98
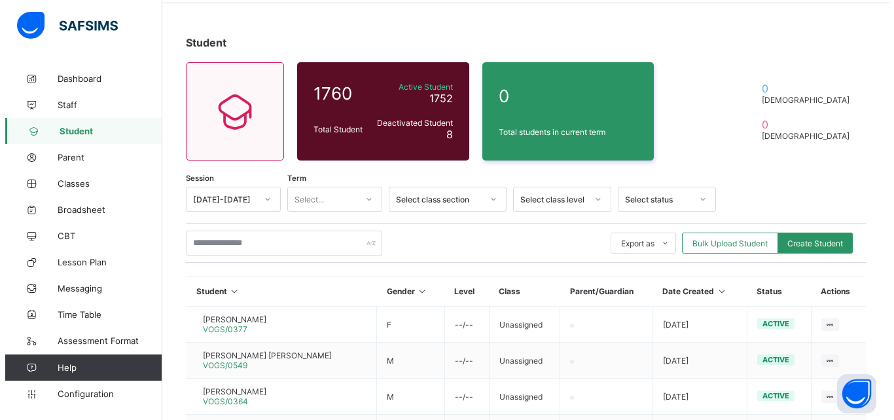
scroll to position [0, 0]
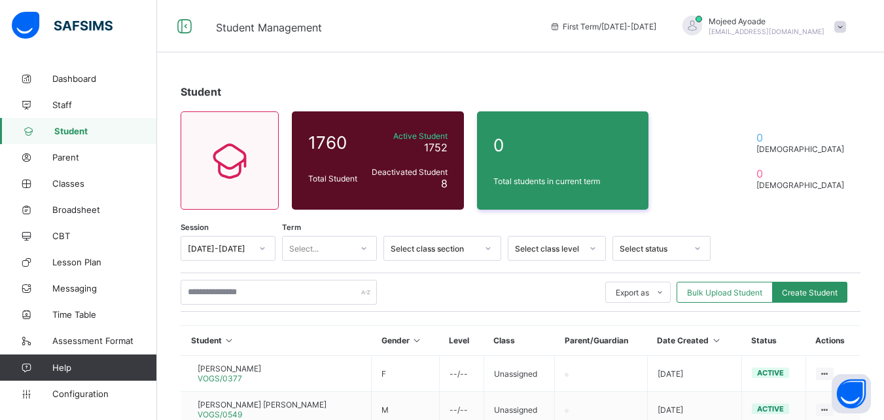
click at [846, 26] on span at bounding box center [841, 27] width 12 height 12
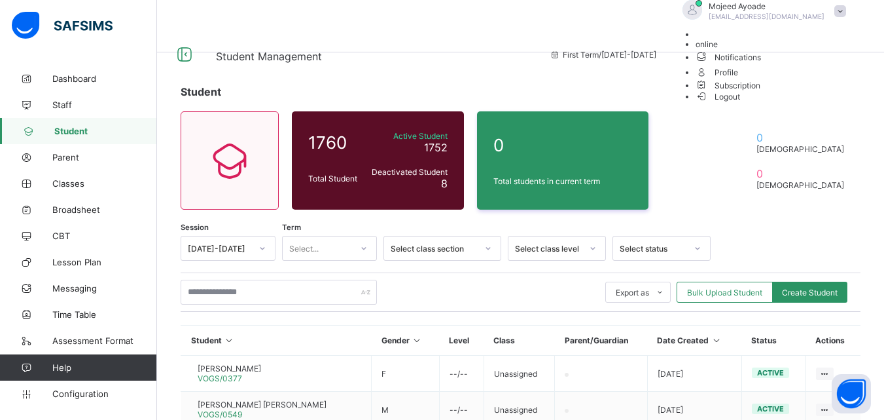
click at [741, 103] on span "Logout" at bounding box center [718, 97] width 45 height 14
